Goal: Navigation & Orientation: Find specific page/section

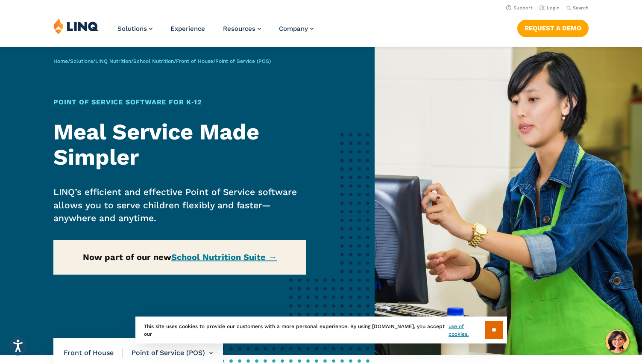
click at [234, 261] on div "Home / Solutions / LINQ Nutrition / School Nutrition / Front of House / Point o…" at bounding box center [187, 201] width 375 height 308
click at [238, 253] on div "Home / Solutions / LINQ Nutrition / School Nutrition / Front of House / Point o…" at bounding box center [187, 201] width 375 height 308
click at [234, 256] on div "Home / Solutions / LINQ Nutrition / School Nutrition / Front of House / Point o…" at bounding box center [187, 201] width 375 height 308
click at [202, 255] on div "Home / Solutions / LINQ Nutrition / School Nutrition / Front of House / Point o…" at bounding box center [187, 201] width 375 height 308
click at [180, 254] on div "Home / Solutions / LINQ Nutrition / School Nutrition / Front of House / Point o…" at bounding box center [187, 201] width 375 height 308
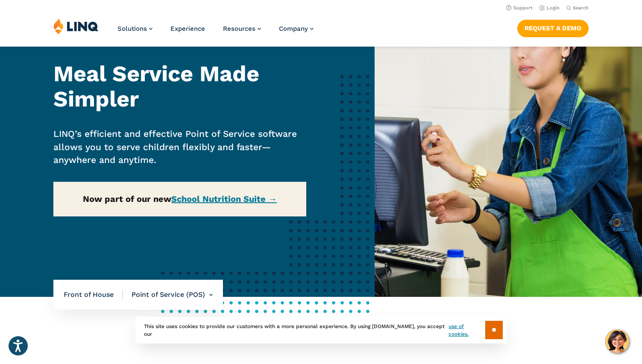
scroll to position [43, 0]
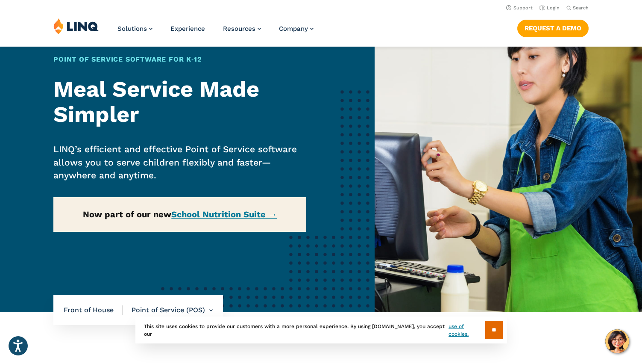
click at [247, 229] on div "Home / Solutions / LINQ Nutrition / School Nutrition / Front of House / Point o…" at bounding box center [187, 158] width 375 height 308
click at [252, 221] on div "Home / Solutions / LINQ Nutrition / School Nutrition / Front of House / Point o…" at bounding box center [187, 158] width 375 height 308
click at [250, 217] on div "Home / Solutions / LINQ Nutrition / School Nutrition / Front of House / Point o…" at bounding box center [187, 158] width 375 height 308
drag, startPoint x: 202, startPoint y: 200, endPoint x: 135, endPoint y: 201, distance: 66.7
click at [190, 198] on div "Home / Solutions / LINQ Nutrition / School Nutrition / Front of House / Point o…" at bounding box center [187, 158] width 375 height 308
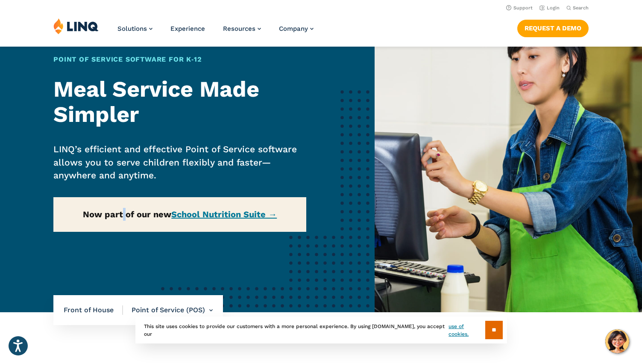
drag, startPoint x: 122, startPoint y: 203, endPoint x: 116, endPoint y: 205, distance: 6.5
click at [120, 204] on p "Now part of our new School Nutrition Suite →" at bounding box center [179, 214] width 253 height 34
click at [102, 216] on strong "Now part of our new School Nutrition Suite →" at bounding box center [180, 214] width 194 height 10
click at [103, 215] on strong "Now part of our new School Nutrition Suite →" at bounding box center [180, 214] width 194 height 10
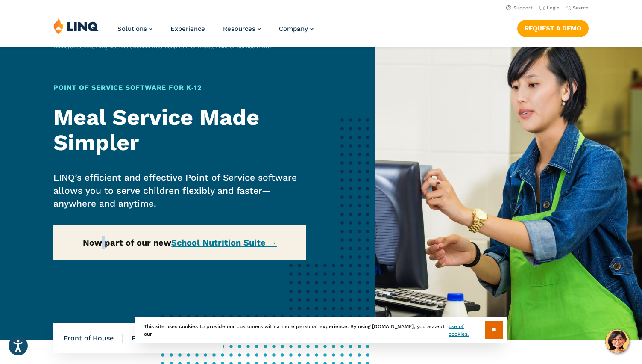
scroll to position [0, 0]
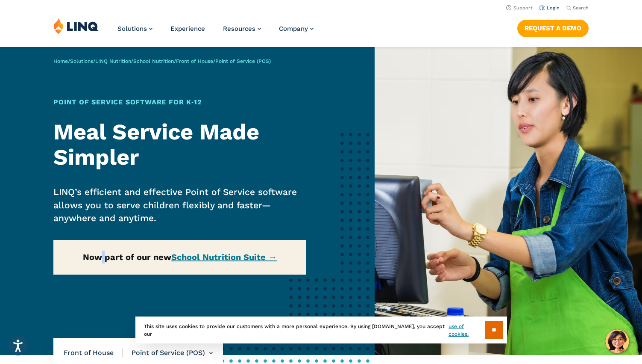
click at [552, 6] on link "Login" at bounding box center [550, 8] width 20 height 6
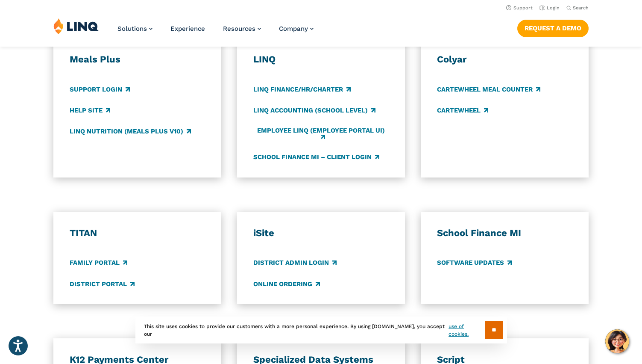
scroll to position [470, 0]
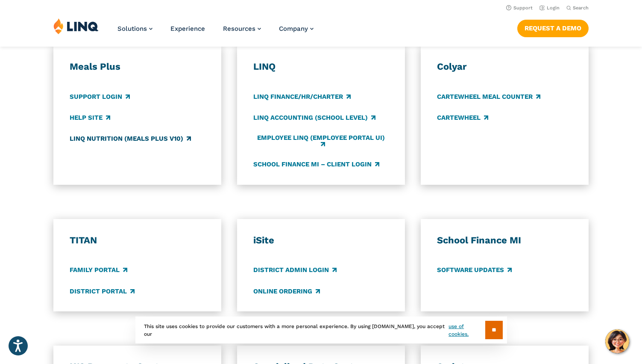
click at [125, 135] on link "LINQ Nutrition (Meals Plus v10)" at bounding box center [130, 138] width 121 height 9
